Goal: Task Accomplishment & Management: Manage account settings

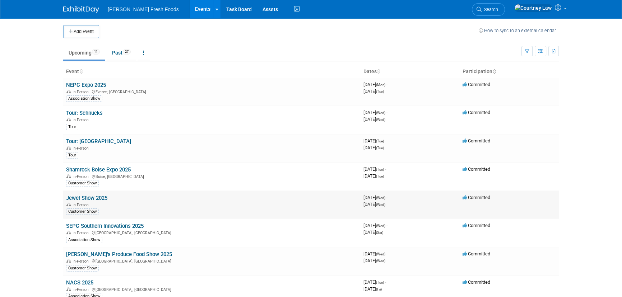
click at [93, 197] on link "Jewel Show 2025" at bounding box center [86, 198] width 41 height 6
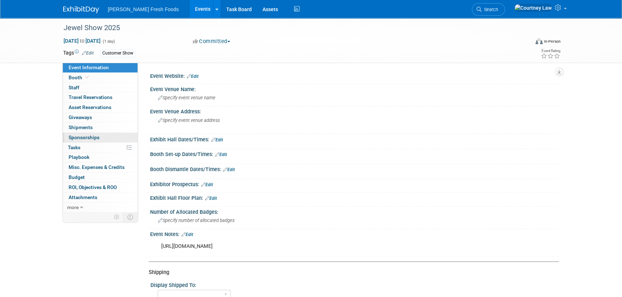
click at [84, 137] on span "Sponsorships 0" at bounding box center [84, 138] width 31 height 6
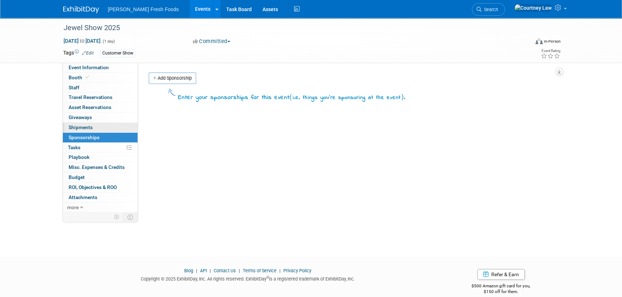
click at [86, 126] on span "Shipments 0" at bounding box center [81, 128] width 24 height 6
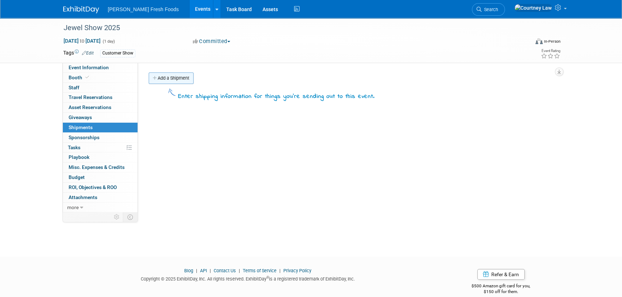
click at [190, 78] on link "Add a Shipment" at bounding box center [171, 78] width 45 height 11
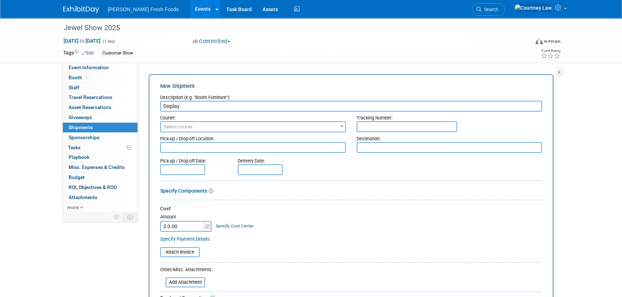
type input "Display"
click at [374, 130] on input "text" at bounding box center [407, 126] width 101 height 11
paste input "883658234059"
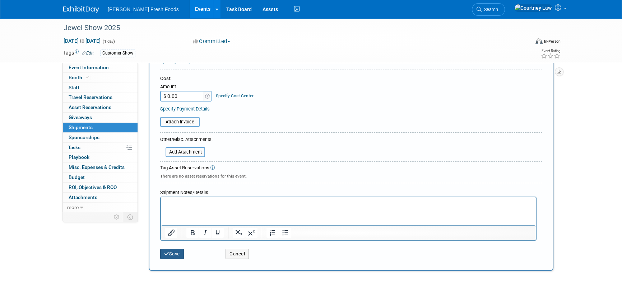
type input "883658234059"
click at [178, 252] on button "Save" at bounding box center [172, 254] width 24 height 10
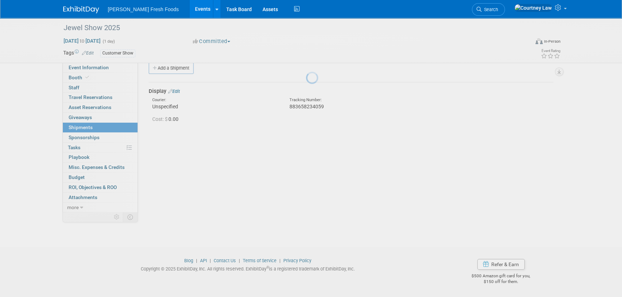
scroll to position [10, 0]
